Goal: Transaction & Acquisition: Book appointment/travel/reservation

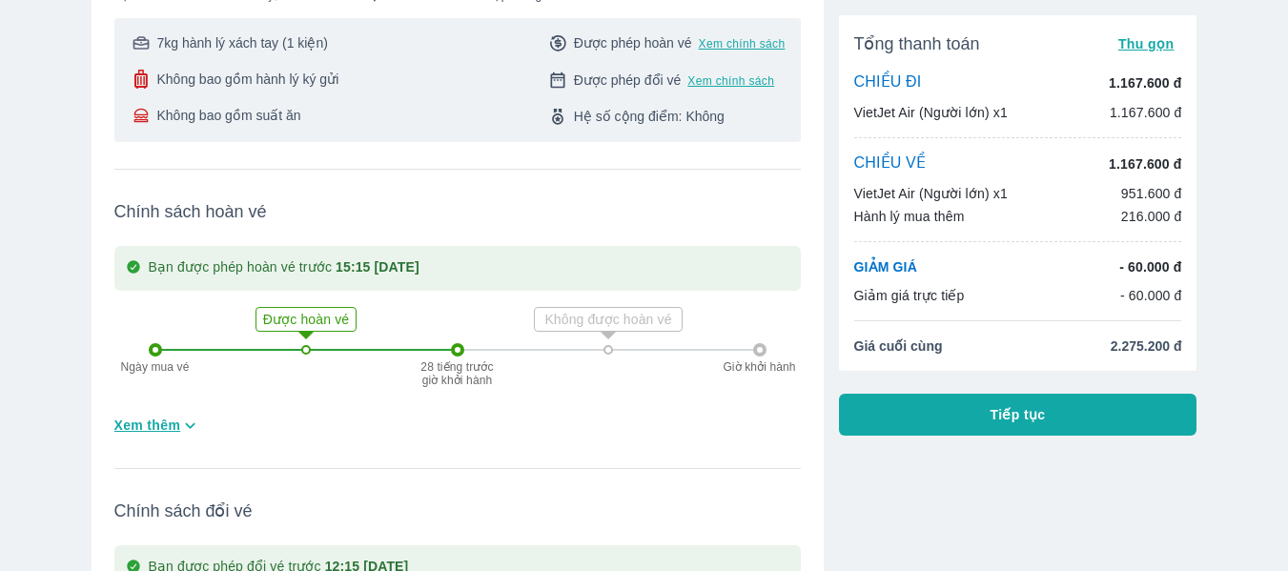
scroll to position [460, 0]
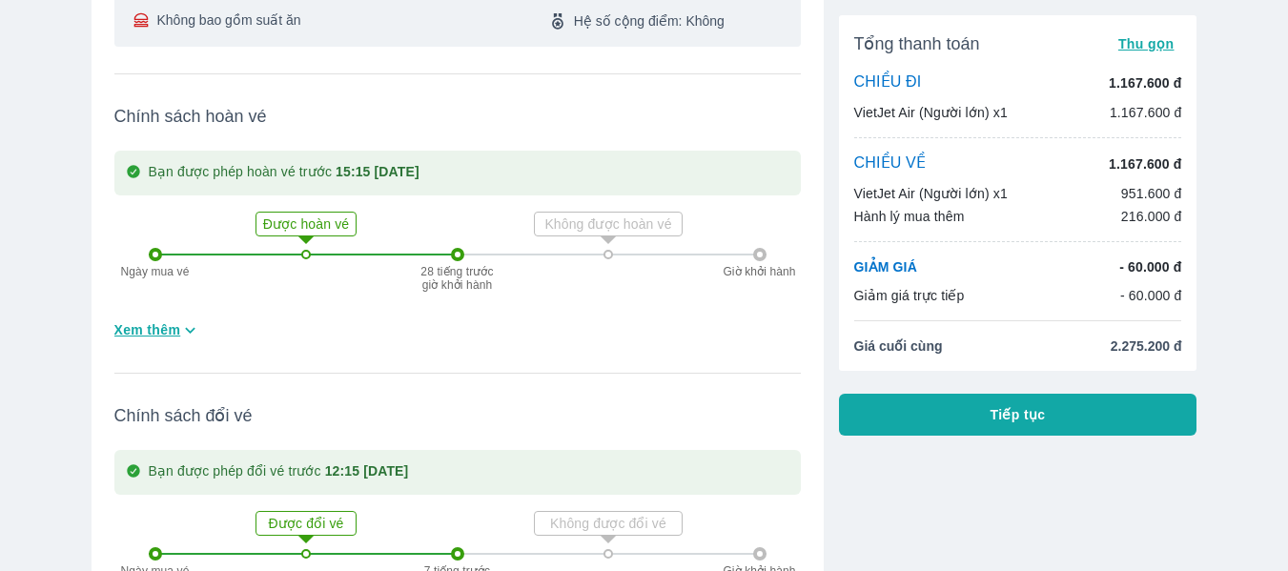
click at [1027, 413] on span "Tiếp tục" at bounding box center [1017, 414] width 55 height 19
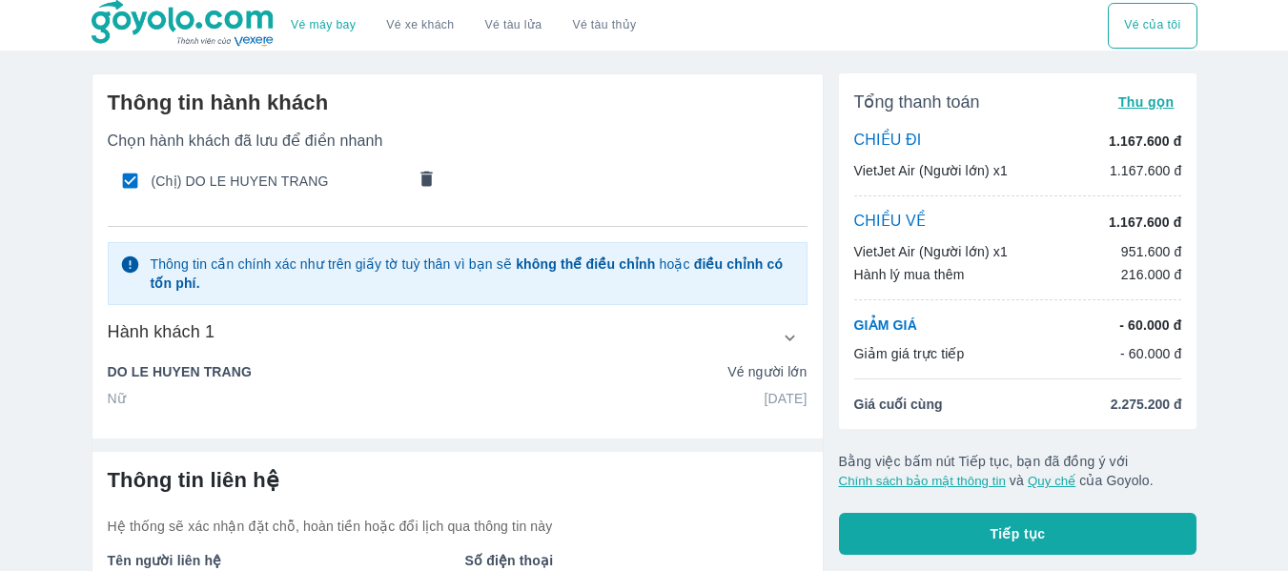
click at [1169, 18] on button "Vé của tôi" at bounding box center [1151, 26] width 89 height 46
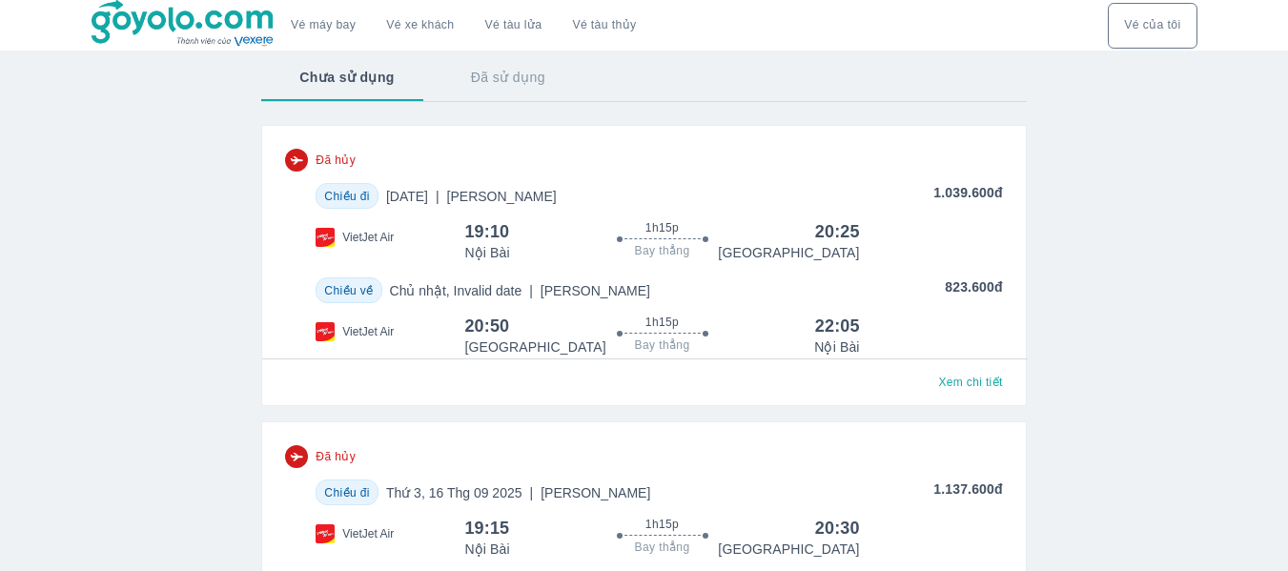
click at [508, 91] on button "Đã sử dụng" at bounding box center [508, 77] width 151 height 50
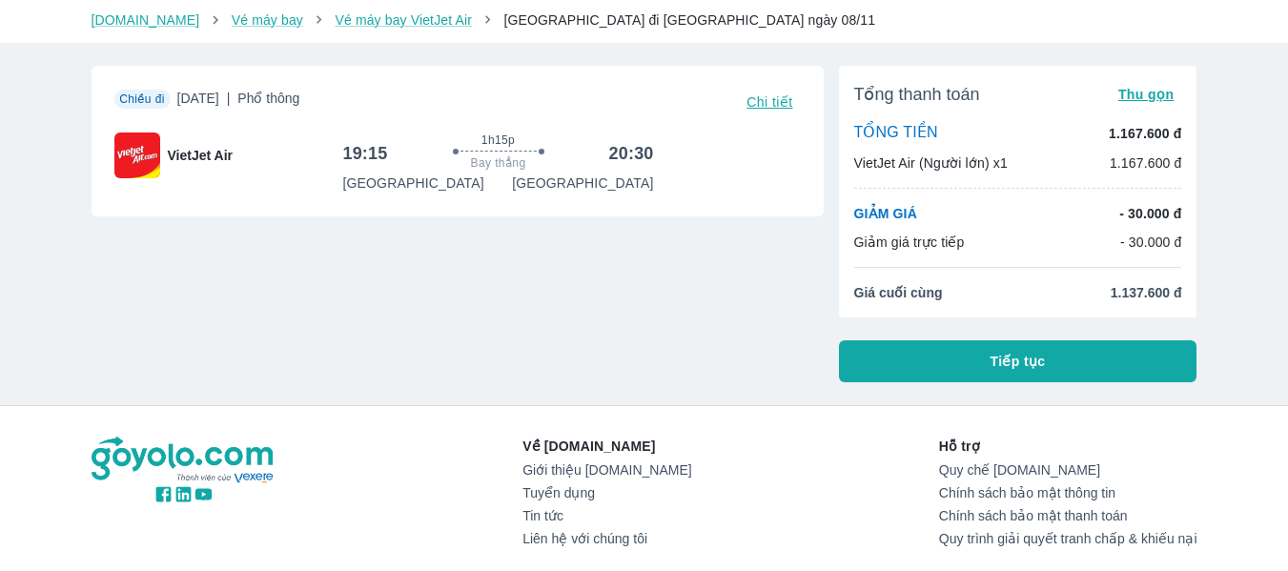
scroll to position [53, 0]
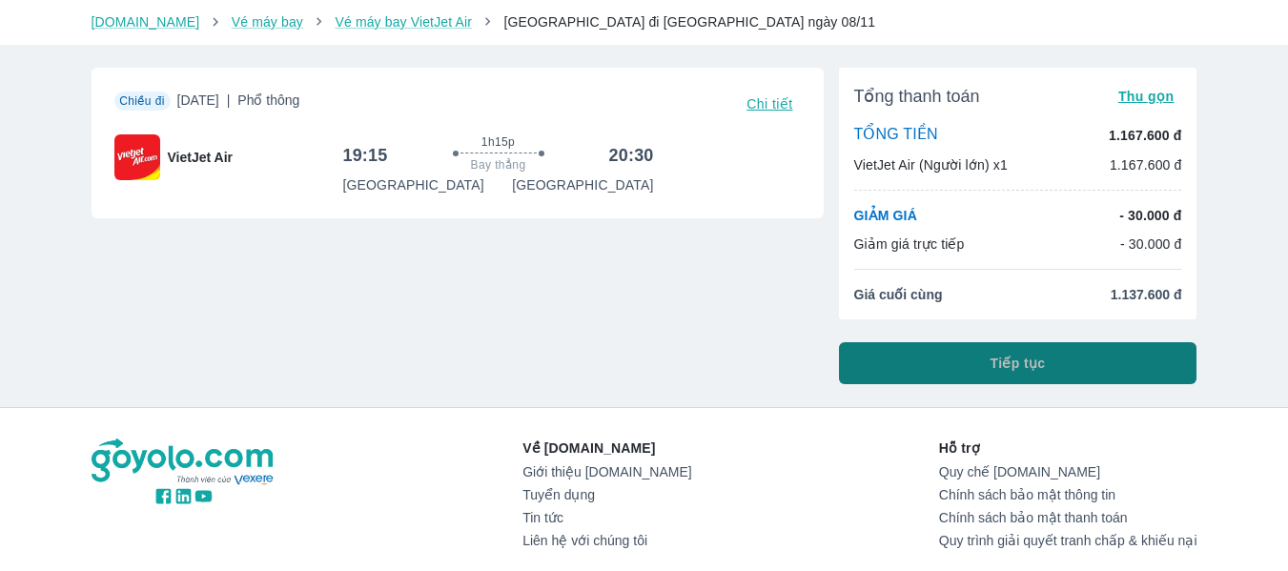
click at [977, 377] on button "Tiếp tục" at bounding box center [1018, 363] width 358 height 42
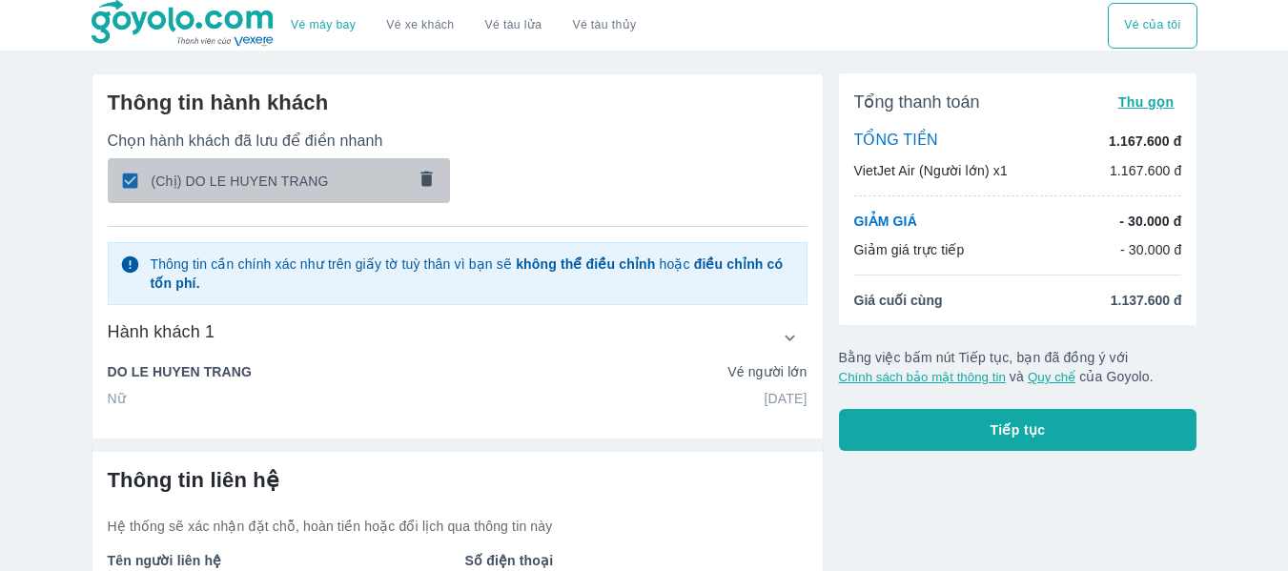
click at [311, 196] on div "(Chị) DO LE HUYEN TRANG" at bounding box center [279, 180] width 343 height 45
checkbox input "false"
radio input "false"
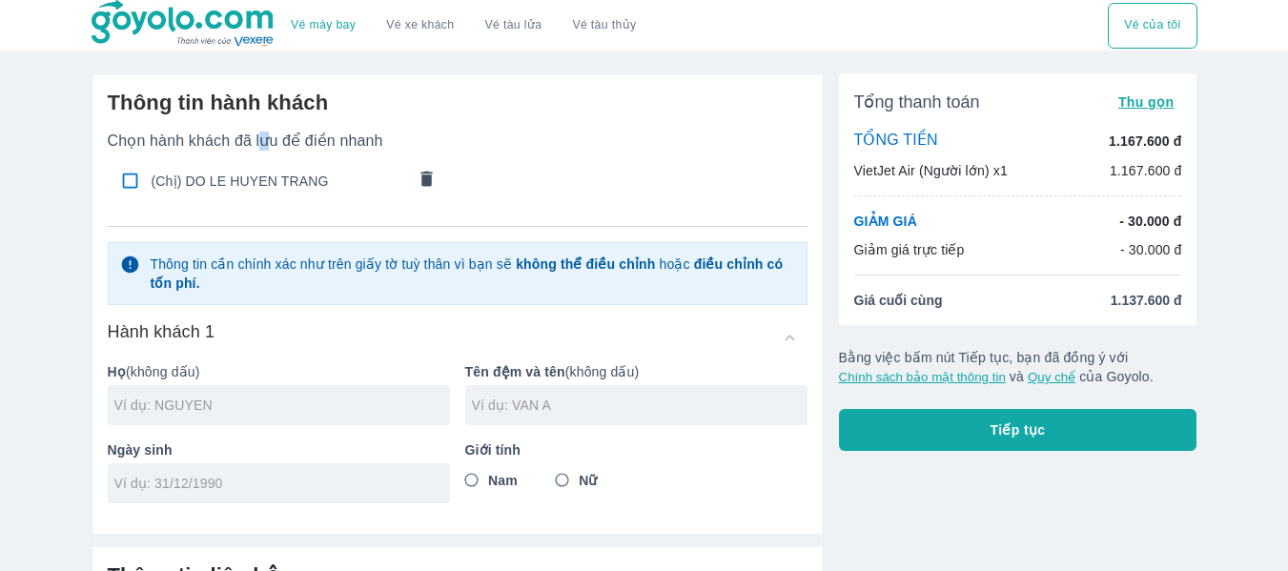
click at [269, 152] on div "Chọn hành khách đã lưu để điền nhanh (Chị) DO LE HUYEN TRANG" at bounding box center [458, 179] width 700 height 95
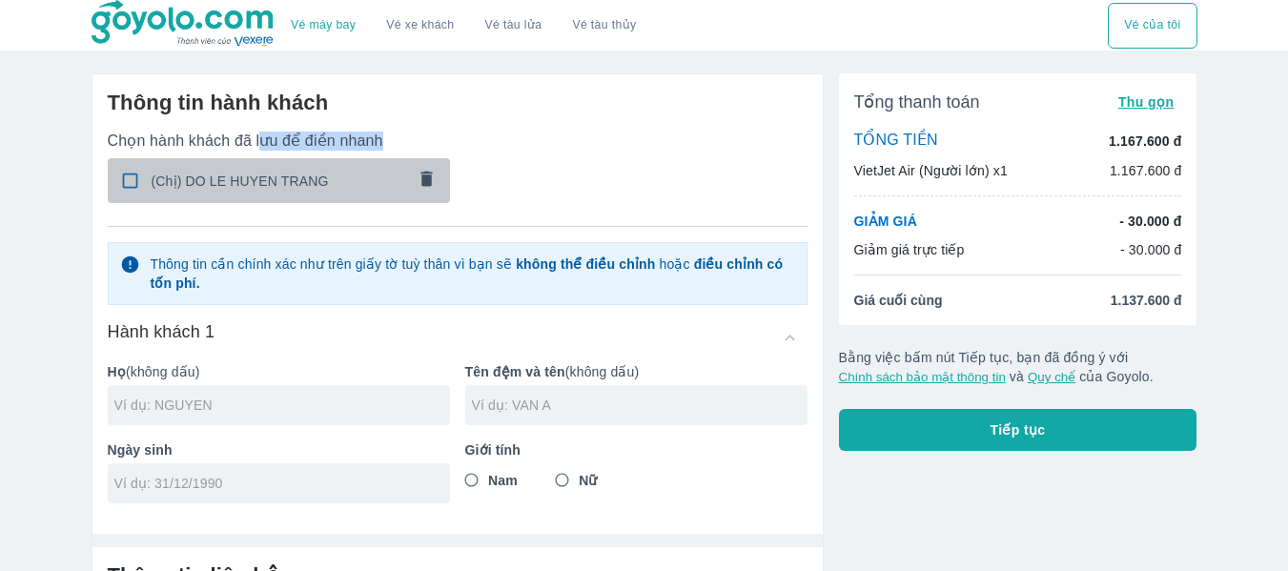
click at [289, 176] on span "(Chị) DO LE HUYEN TRANG" at bounding box center [279, 181] width 254 height 19
checkbox input "true"
type input "DO"
type input "LE HUYEN TRANG"
type input "[DATE]"
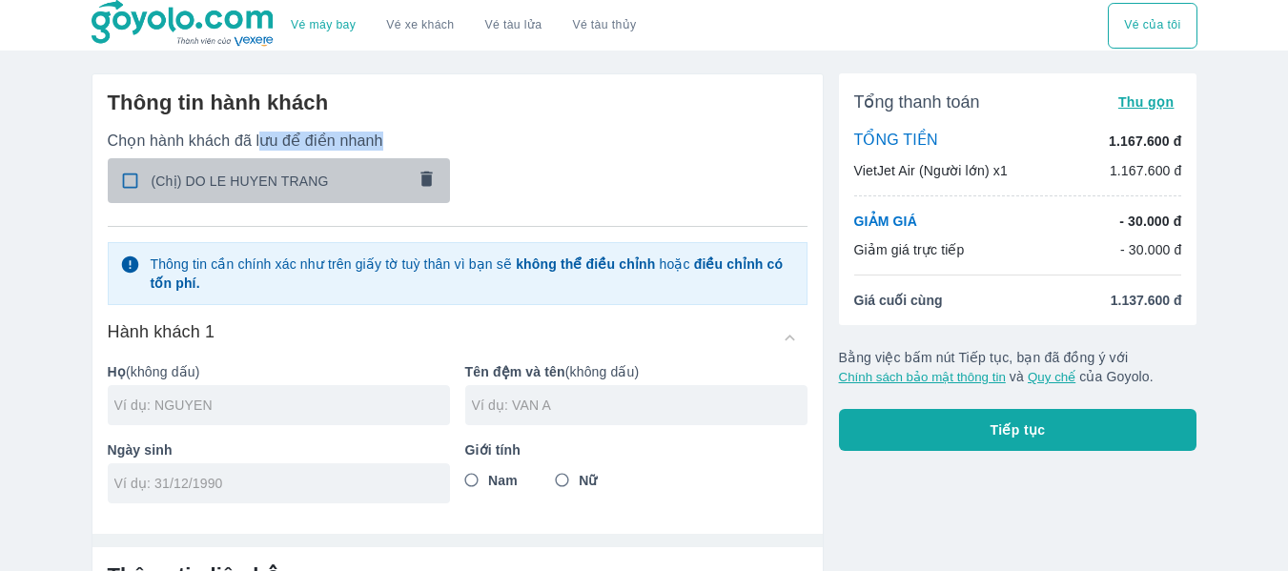
radio input "true"
type input "DO LE HUYEN TRANG"
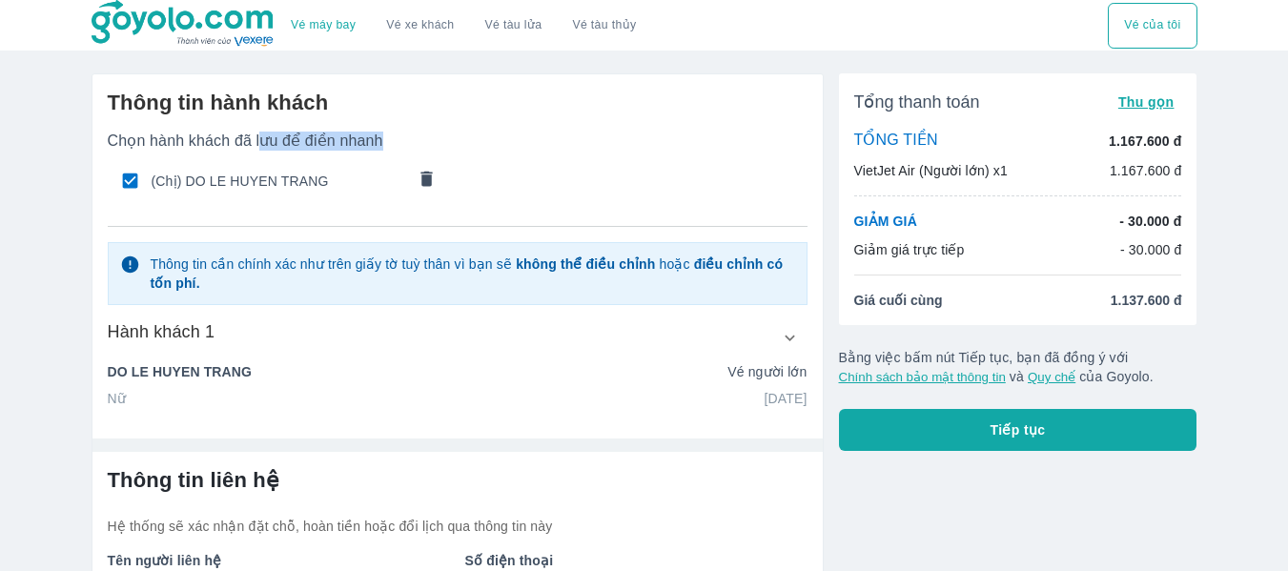
click at [780, 341] on icon "button" at bounding box center [790, 338] width 20 height 20
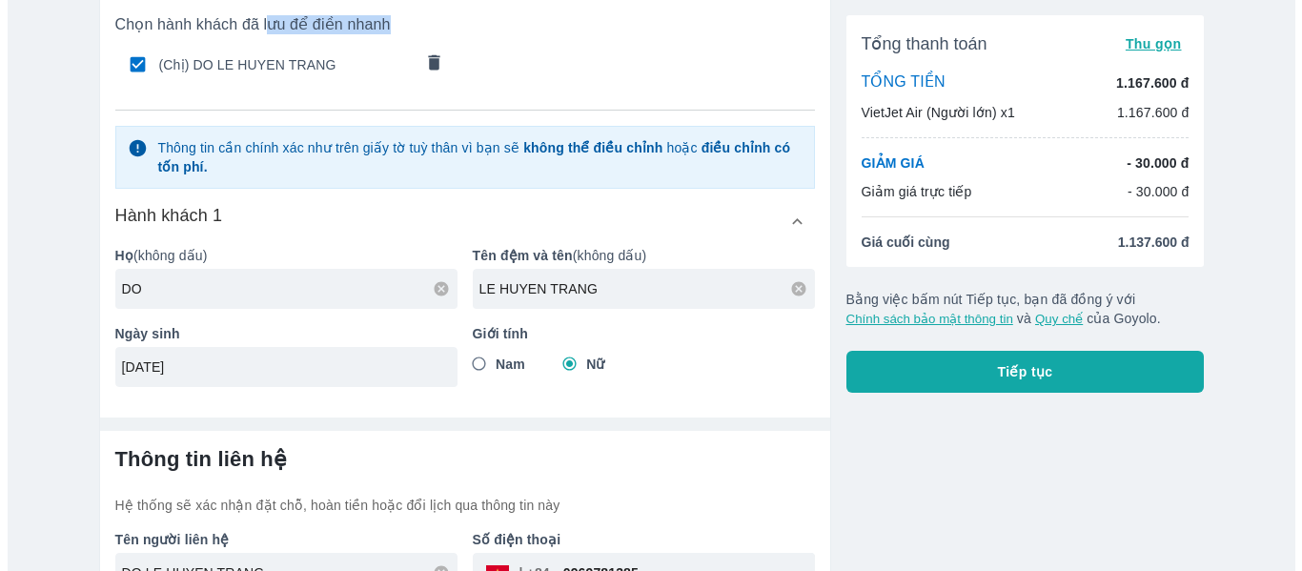
scroll to position [234, 0]
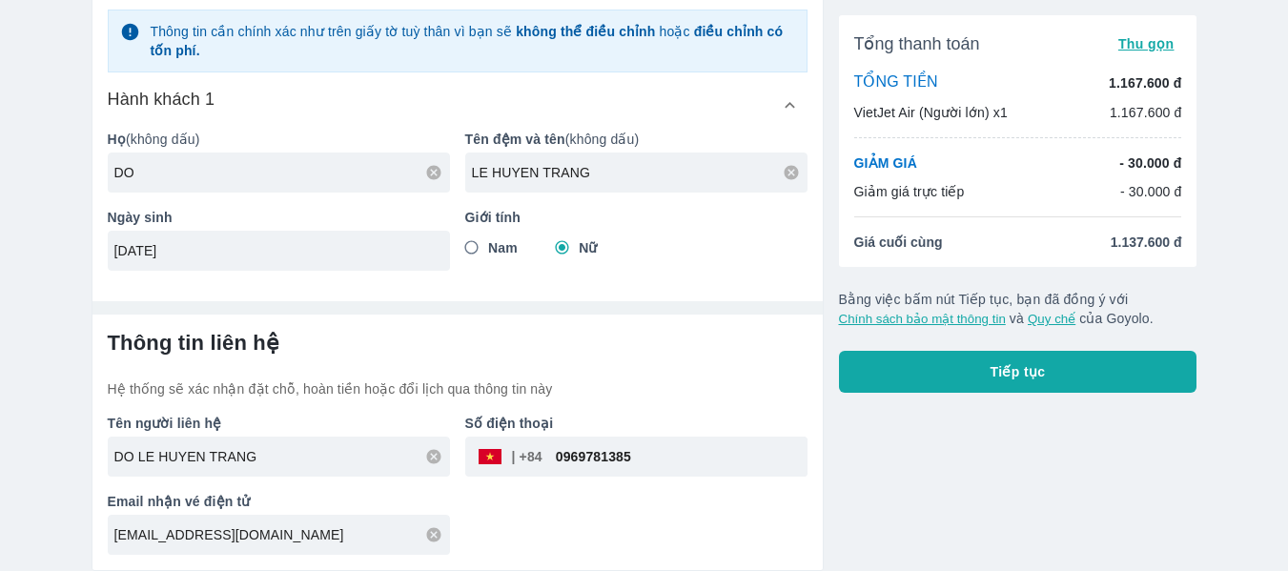
click at [1053, 379] on button "Tiếp tục" at bounding box center [1018, 372] width 358 height 42
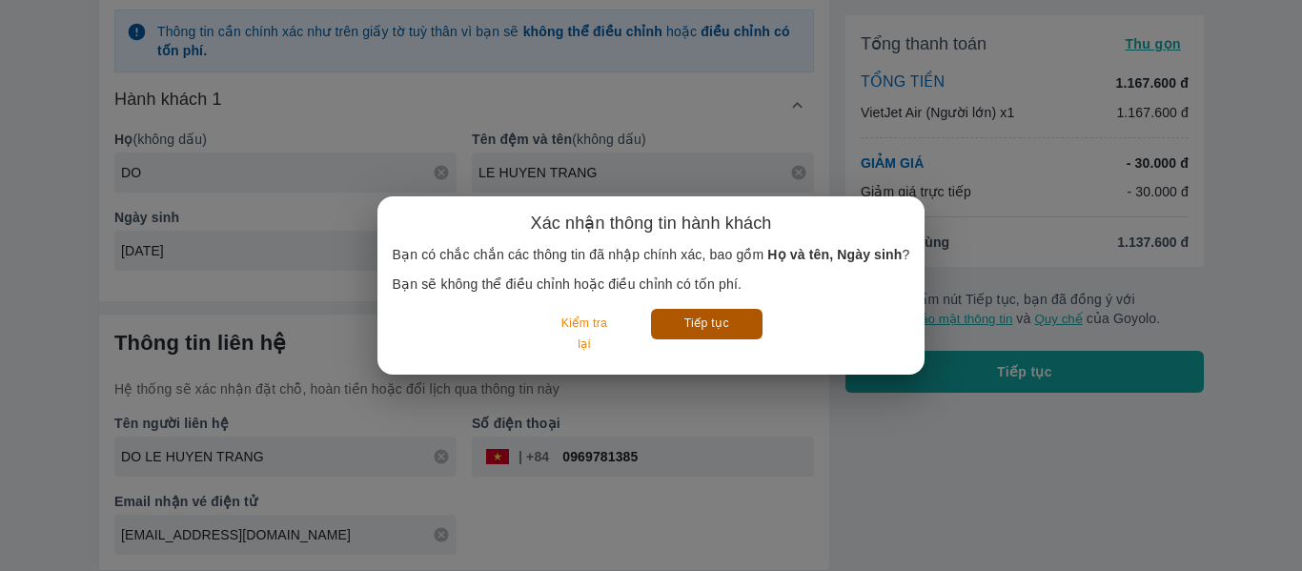
click at [726, 336] on button "Tiếp tục" at bounding box center [707, 324] width 112 height 30
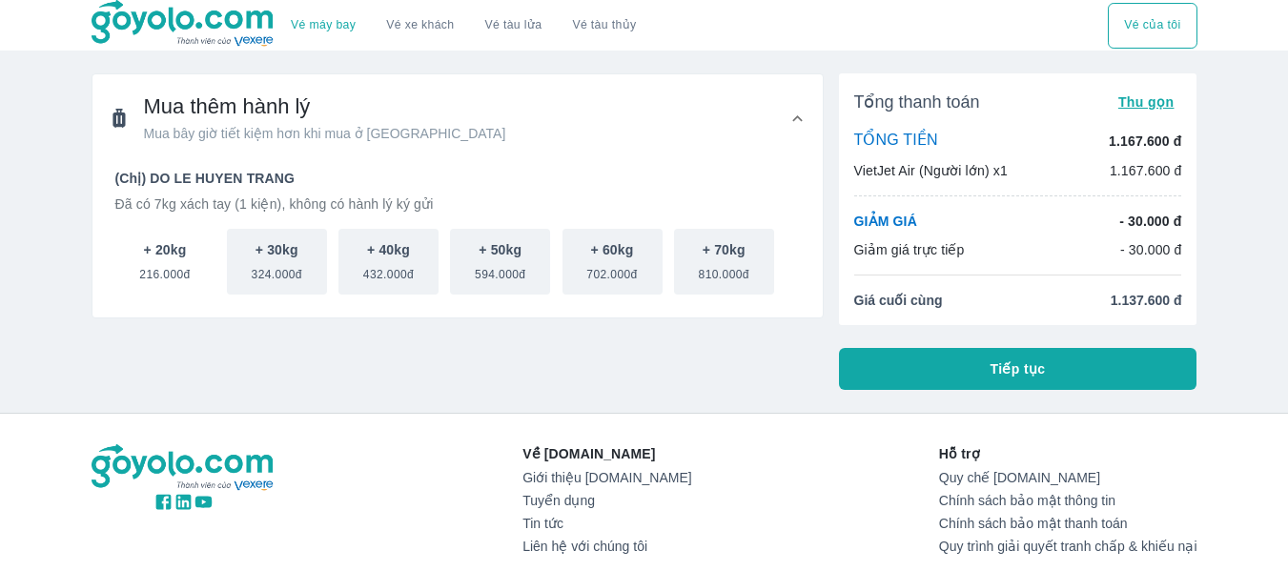
click at [200, 273] on button "+ 20kg 216.000đ" at bounding box center [165, 262] width 100 height 66
